Goal: Navigation & Orientation: Find specific page/section

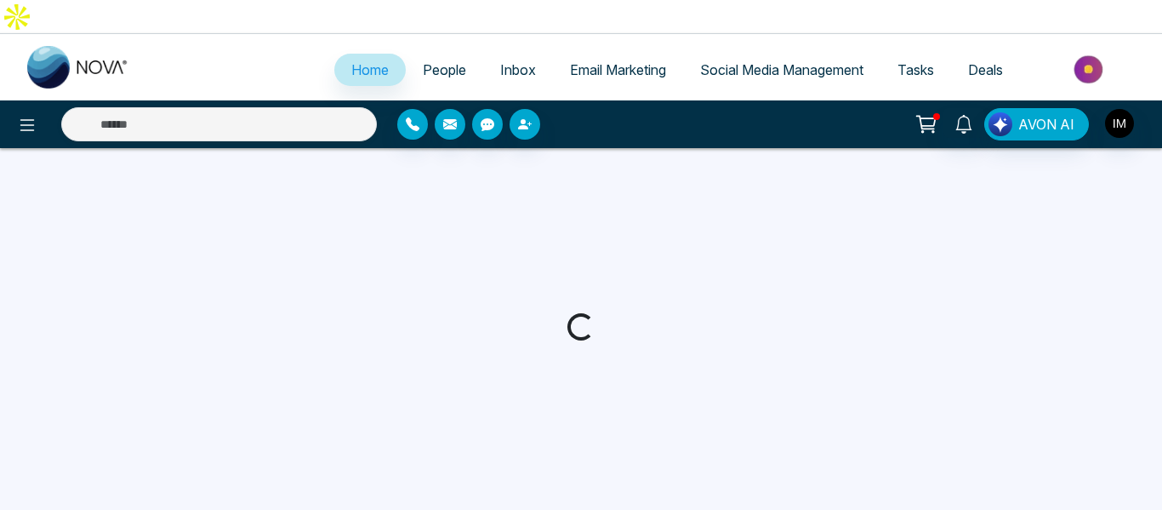
select select "*"
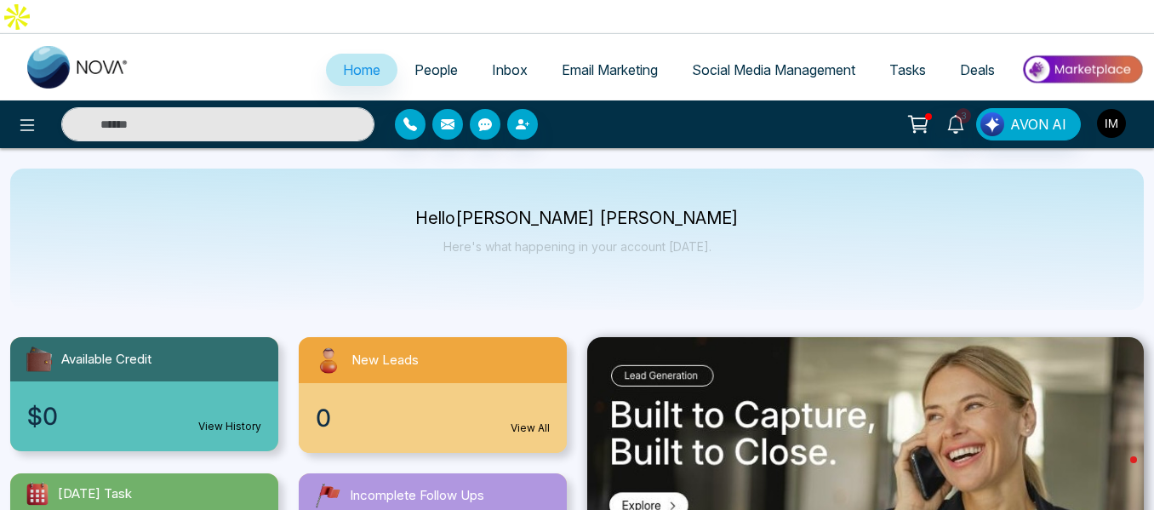
click at [1111, 109] on img "button" at bounding box center [1111, 123] width 29 height 29
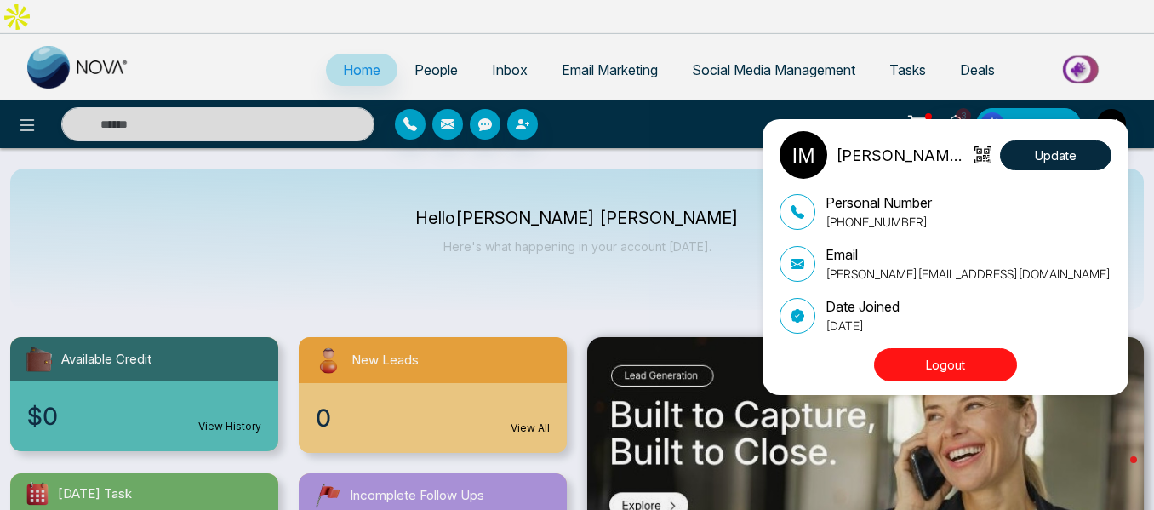
click at [549, 150] on div "[PERSON_NAME] [PERSON_NAME] Update Personal Number [PHONE_NUMBER] Email [PERSON…" at bounding box center [577, 255] width 1154 height 510
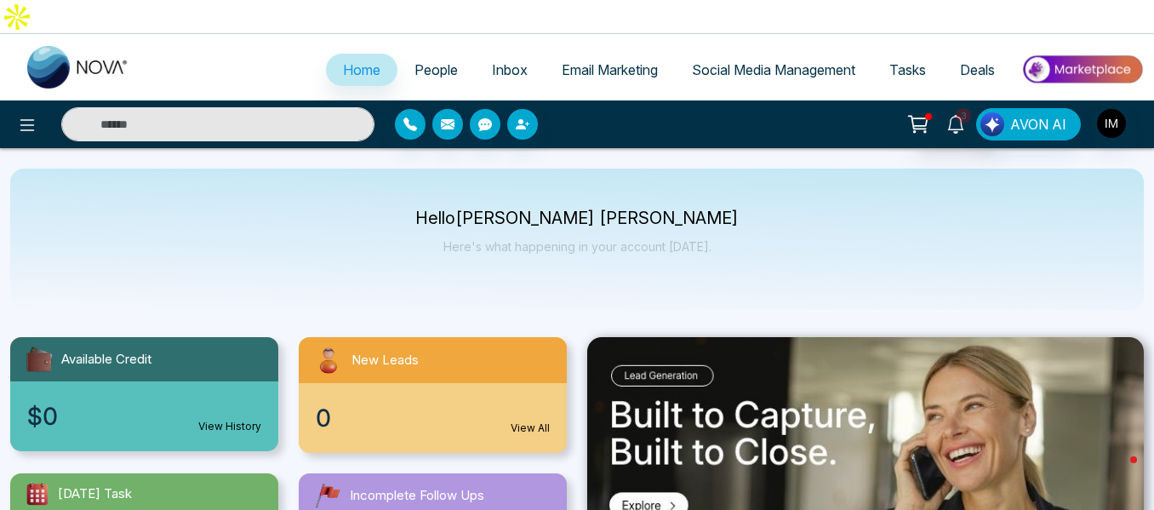
click at [962, 108] on span "3" at bounding box center [963, 115] width 15 height 15
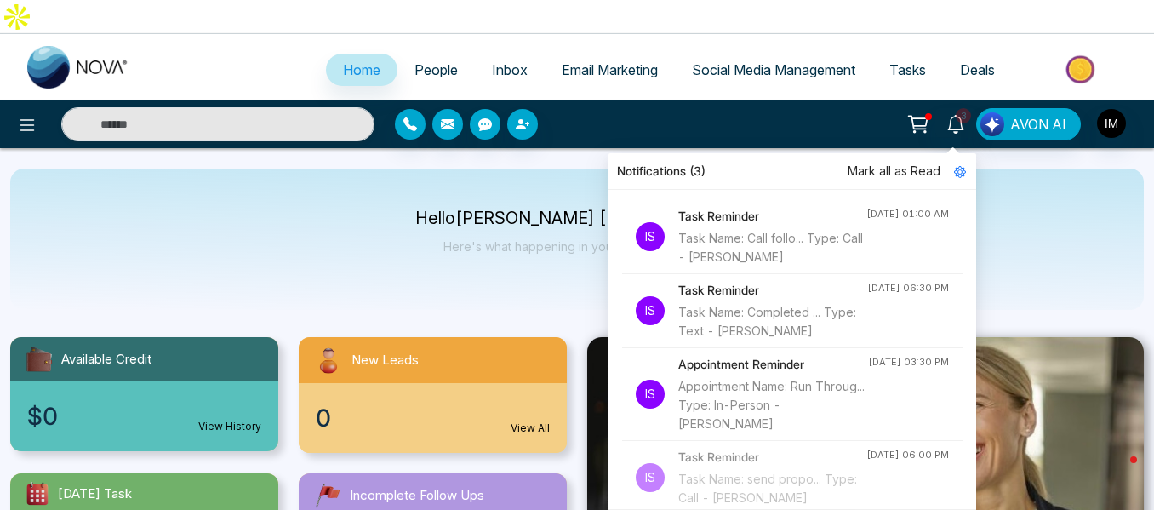
click at [419, 228] on div "Hello [PERSON_NAME] [PERSON_NAME] Here's what happening in your account [DATE]." at bounding box center [576, 238] width 1133 height 141
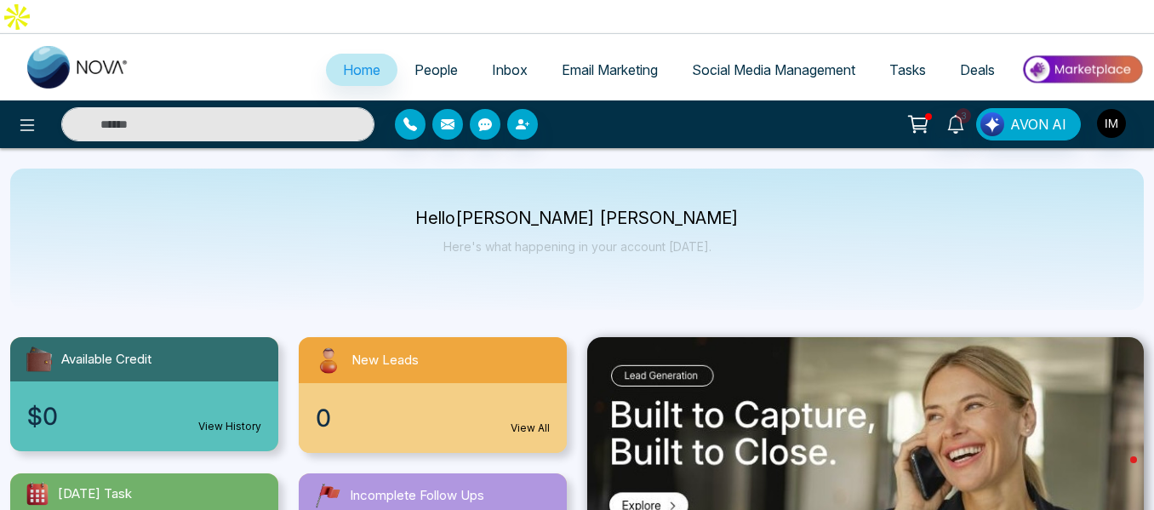
click at [414, 61] on span "People" at bounding box center [435, 69] width 43 height 17
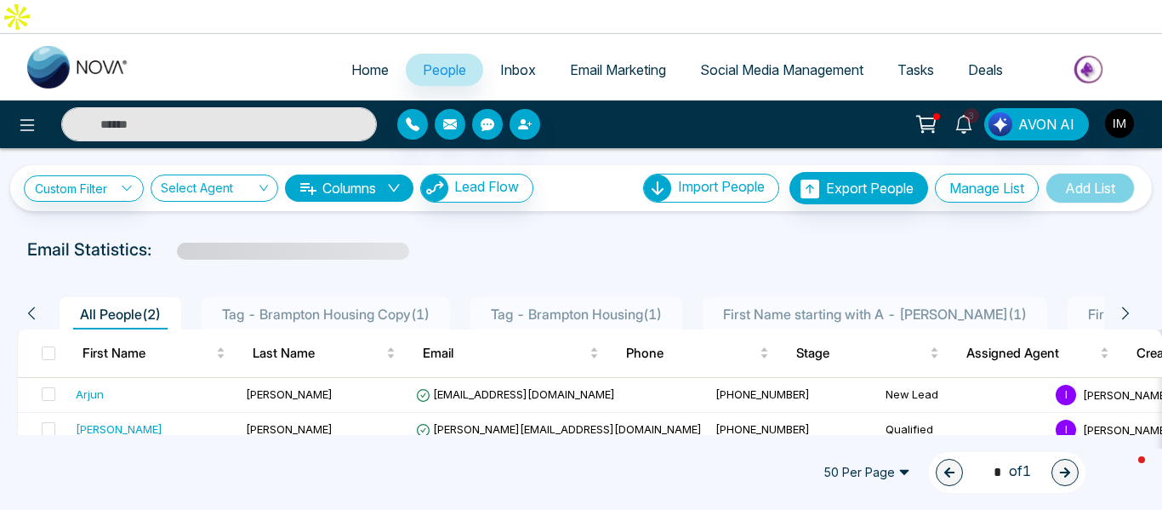
click at [368, 61] on span "Home" at bounding box center [369, 69] width 37 height 17
select select "*"
